Goal: Task Accomplishment & Management: Use online tool/utility

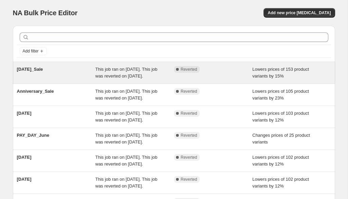
click at [55, 78] on div "[DATE]_Sale" at bounding box center [56, 73] width 79 height 14
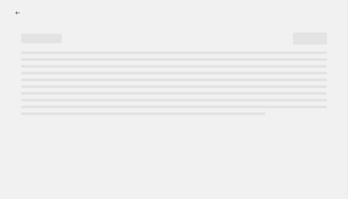
select select "percentage"
select select "collection"
select select "not_equal"
select select "product_status"
select select "tag"
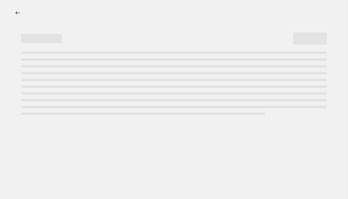
select select "not_equal"
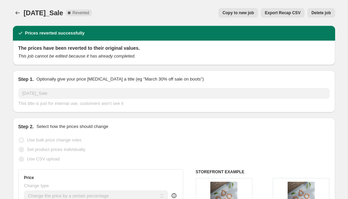
click at [245, 12] on span "Copy to new job" at bounding box center [238, 12] width 32 height 5
select select "percentage"
select select "collection"
select select "not_equal"
select select "product_status"
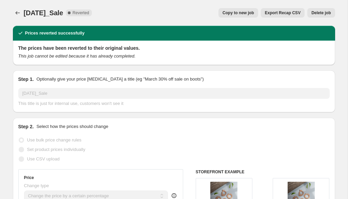
select select "tag"
select select "not_equal"
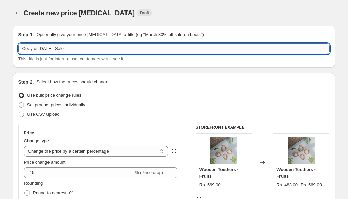
drag, startPoint x: 39, startPoint y: 50, endPoint x: -26, endPoint y: 50, distance: 65.5
click at [18, 50] on input "Copy of Independence_Day_Sale" at bounding box center [173, 48] width 311 height 11
drag, startPoint x: 63, startPoint y: 50, endPoint x: -34, endPoint y: 50, distance: 96.7
click at [18, 50] on input "Independence_Day_Sale" at bounding box center [173, 48] width 311 height 11
type input "Mega_Festive_Sale"
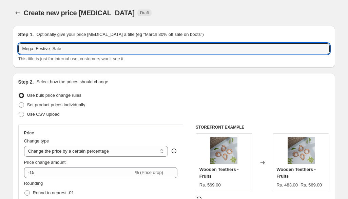
click at [70, 66] on div "Step 1. Optionally give your price change job a title (eg "March 30% off sale o…" at bounding box center [174, 47] width 322 height 42
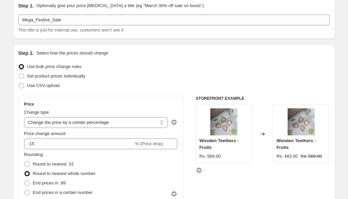
scroll to position [64, 0]
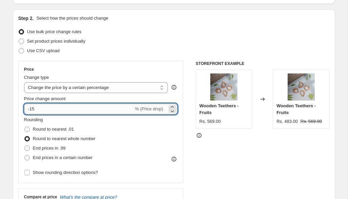
click at [51, 111] on input "-15" at bounding box center [79, 109] width 110 height 11
type input "-1"
type input "-20"
click at [162, 146] on div "Rounding Round to nearest .01 Round to nearest whole number End prices in .99 E…" at bounding box center [101, 140] width 154 height 46
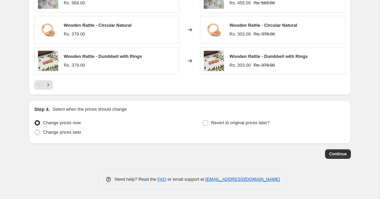
scroll to position [623, 0]
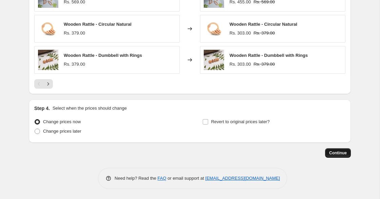
click at [332, 154] on span "Continue" at bounding box center [338, 153] width 18 height 5
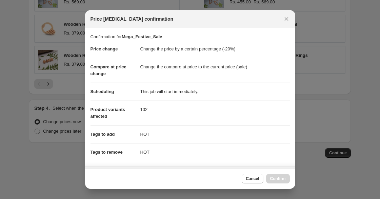
scroll to position [122, 0]
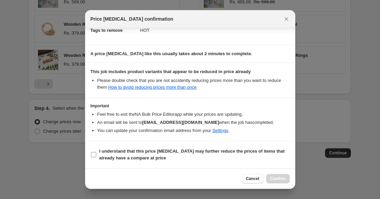
click at [160, 154] on b "I understand that this price change job may further reduce the prices of items …" at bounding box center [192, 155] width 186 height 12
click at [96, 154] on input "I understand that this price change job may further reduce the prices of items …" at bounding box center [93, 154] width 5 height 5
checkbox input "true"
click at [277, 178] on span "Confirm" at bounding box center [278, 178] width 16 height 5
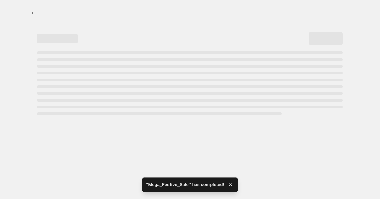
select select "percentage"
select select "collection"
select select "not_equal"
select select "product_status"
select select "tag"
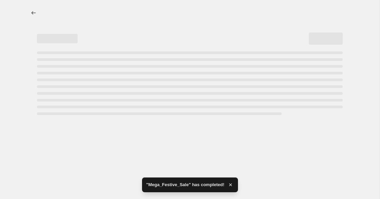
select select "not_equal"
